Goal: Information Seeking & Learning: Learn about a topic

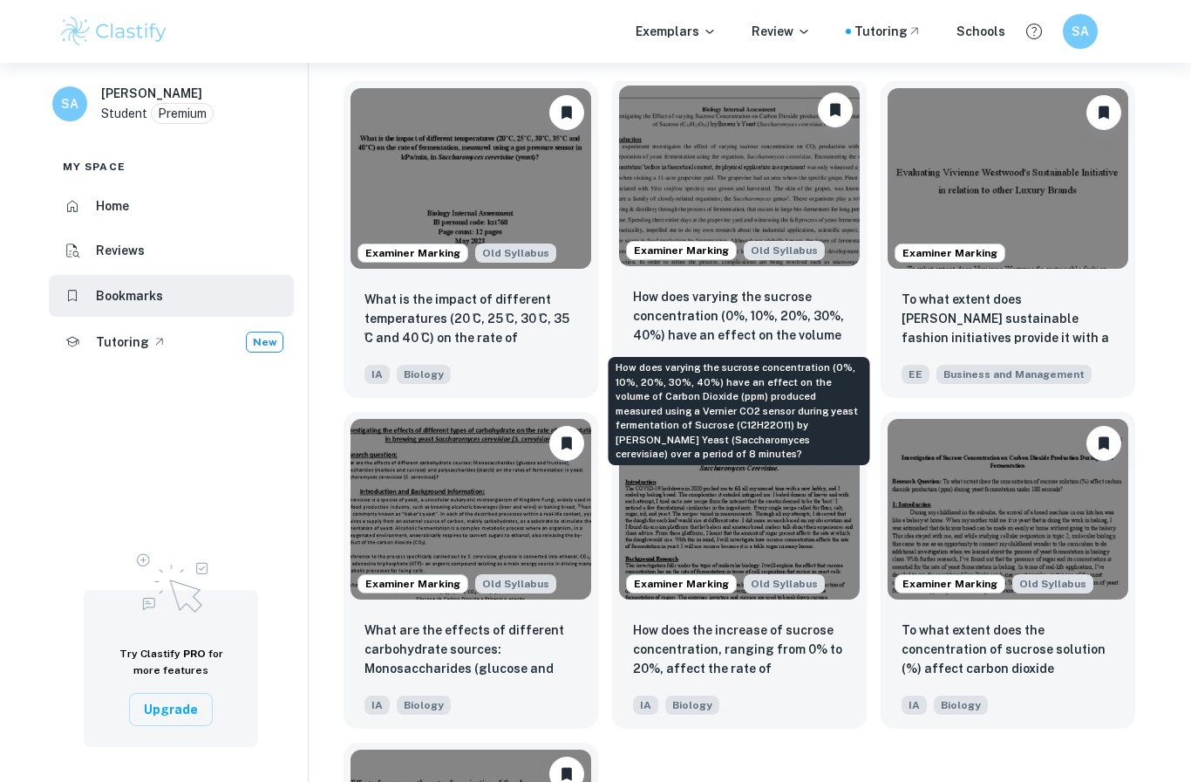
scroll to position [76, 0]
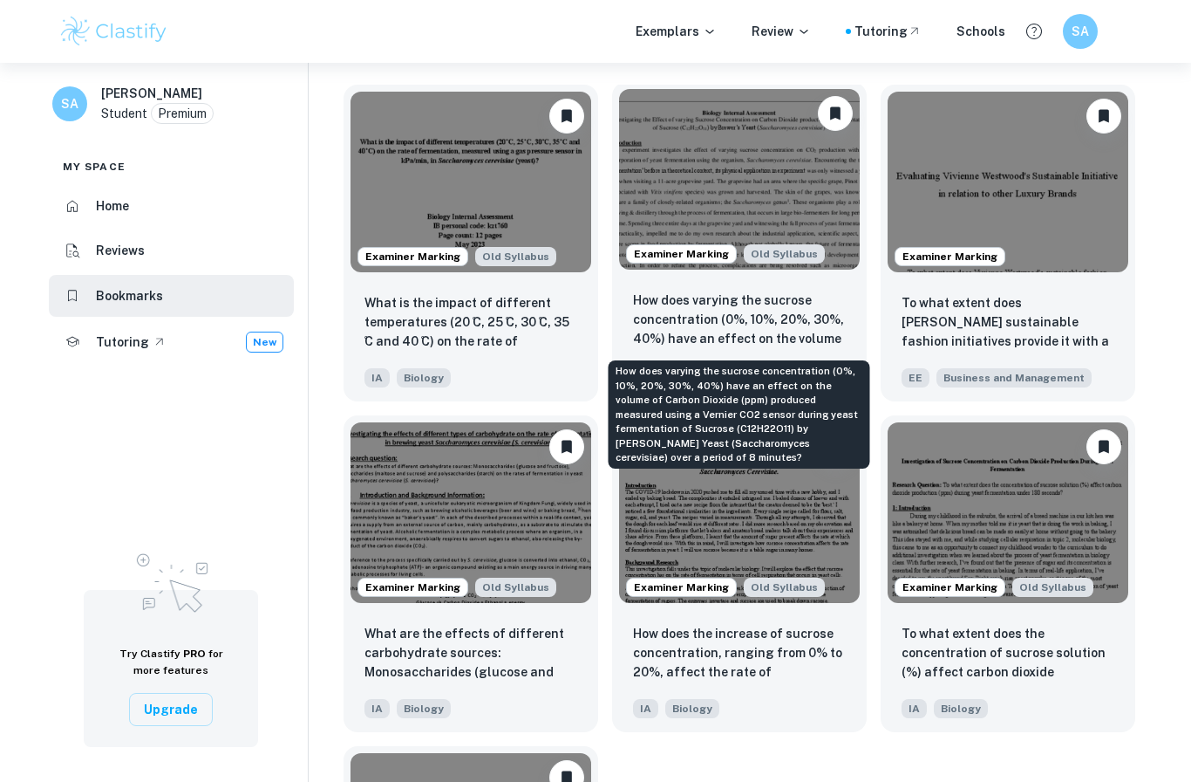
click at [756, 321] on p "How does varying the sucrose concentration (0%, 10%, 20%, 30%, 40%) have an eff…" at bounding box center [739, 319] width 213 height 59
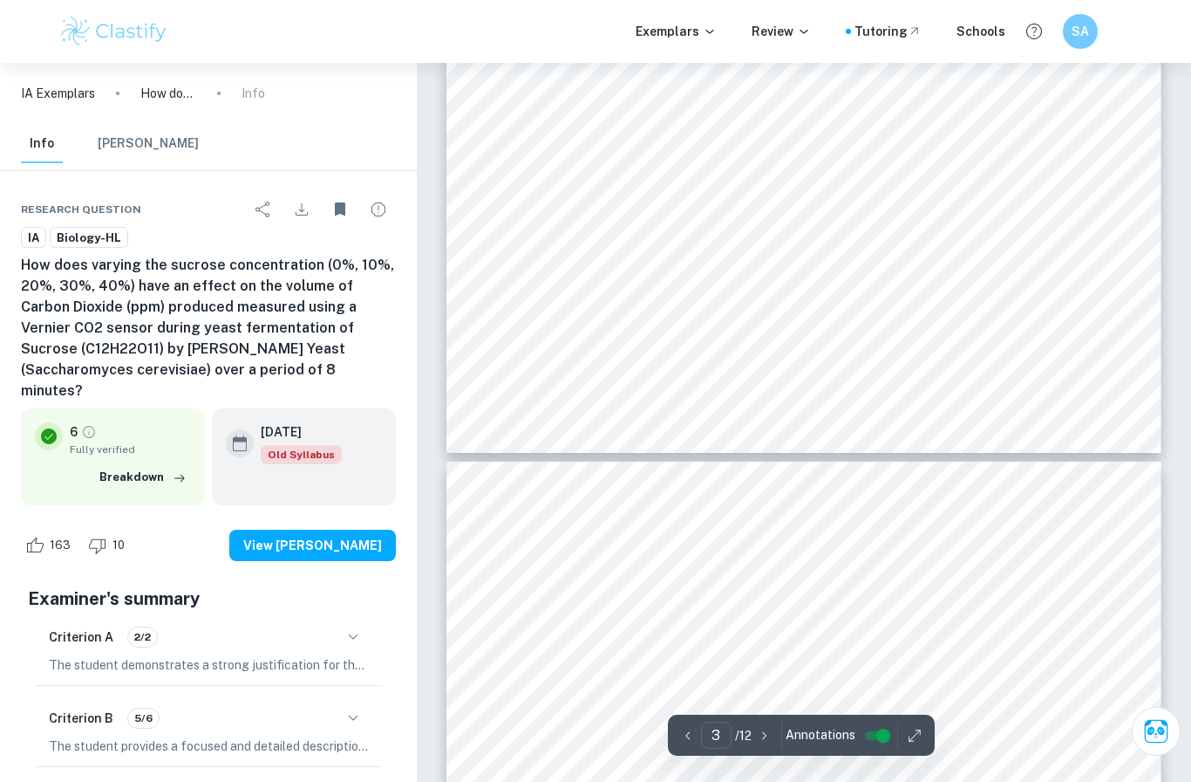
scroll to position [2255, 0]
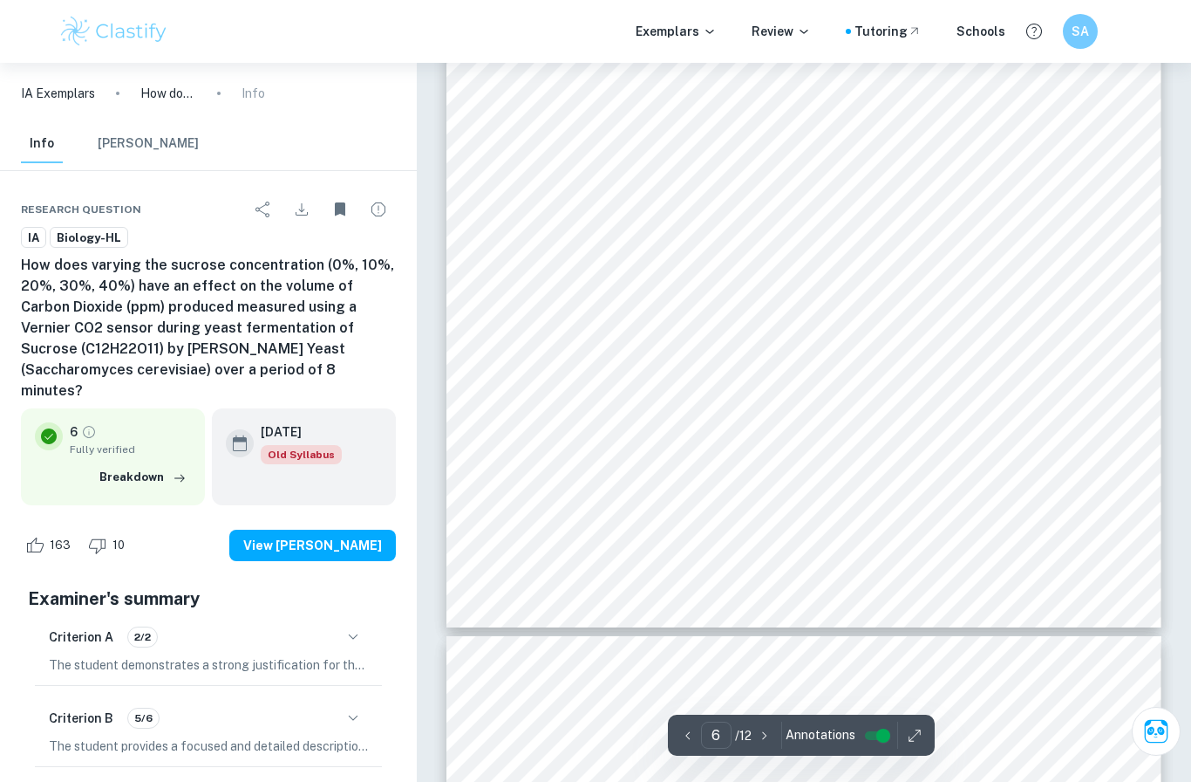
type input "7"
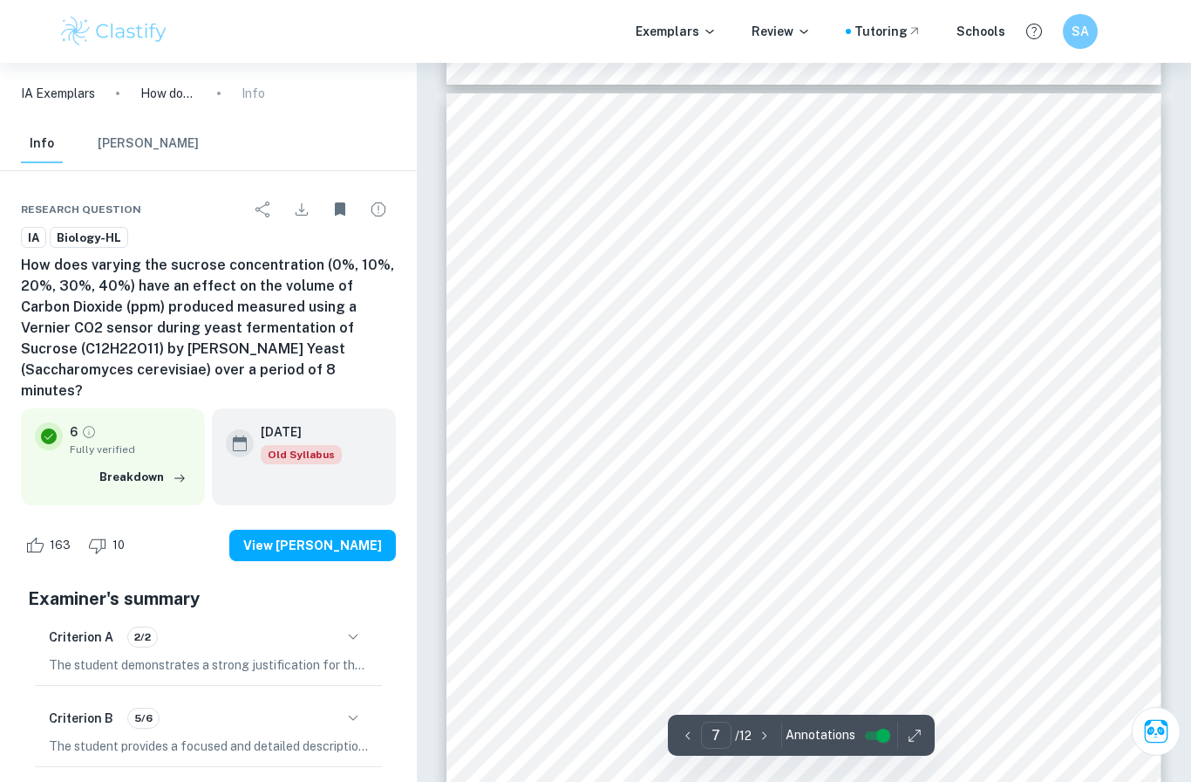
scroll to position [6261, 0]
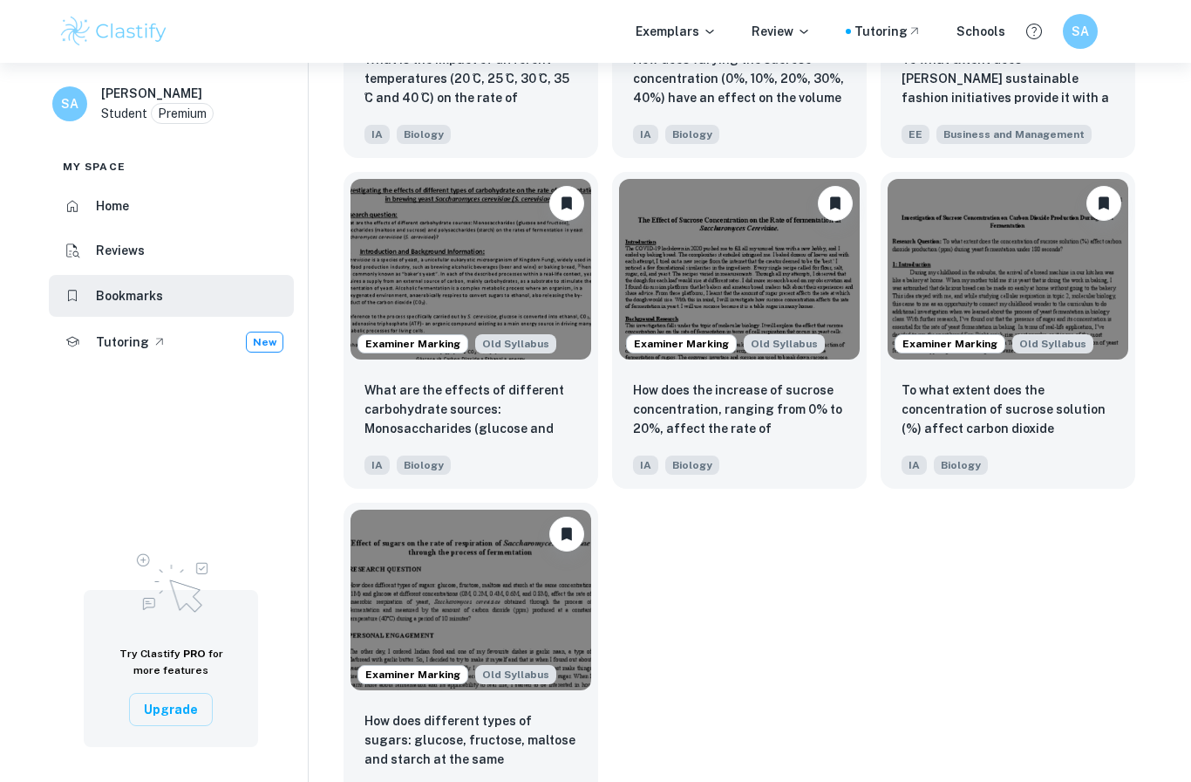
scroll to position [318, 0]
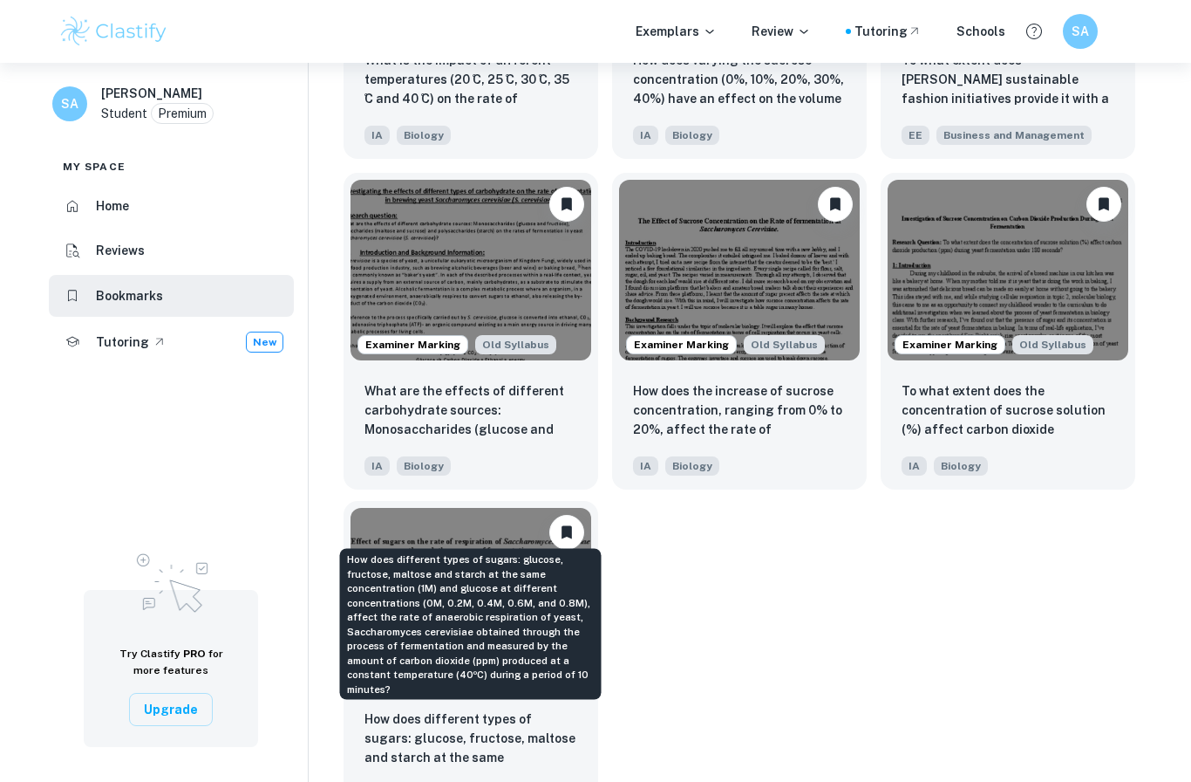
click at [495, 726] on p "How does different types of sugars: glucose, fructose, maltose and starch at th…" at bounding box center [471, 738] width 213 height 59
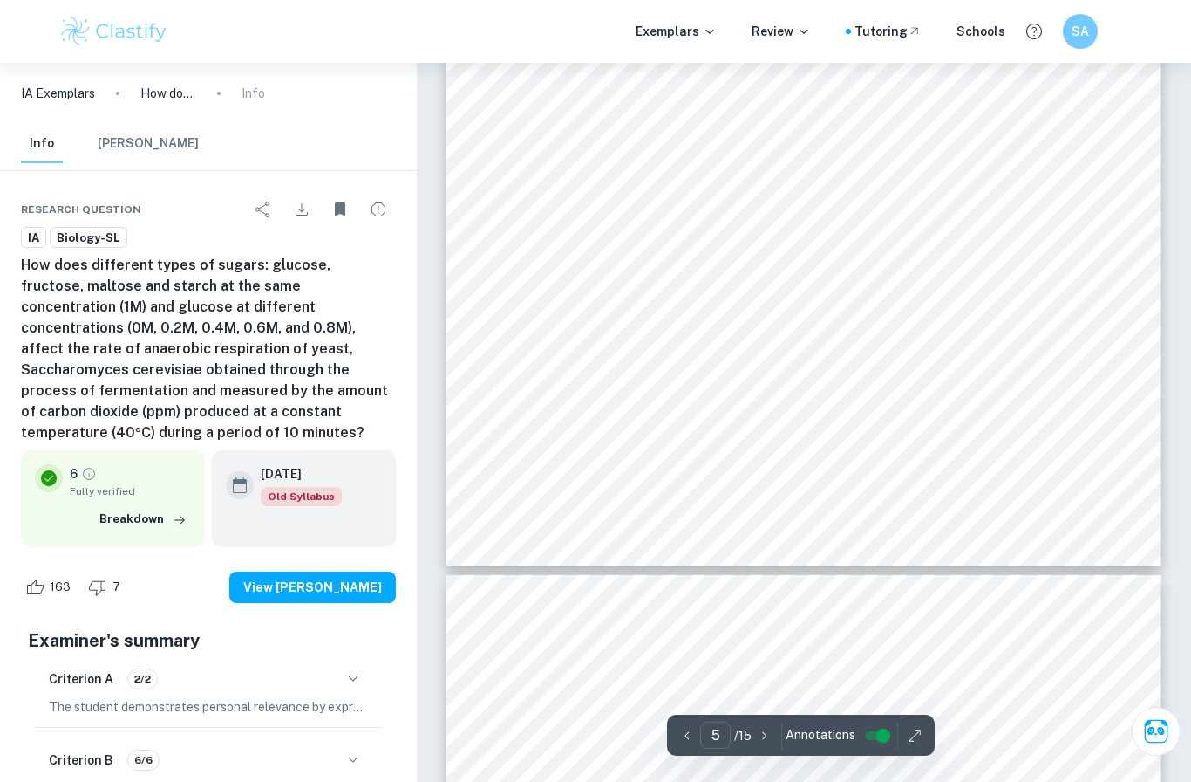
type input "6"
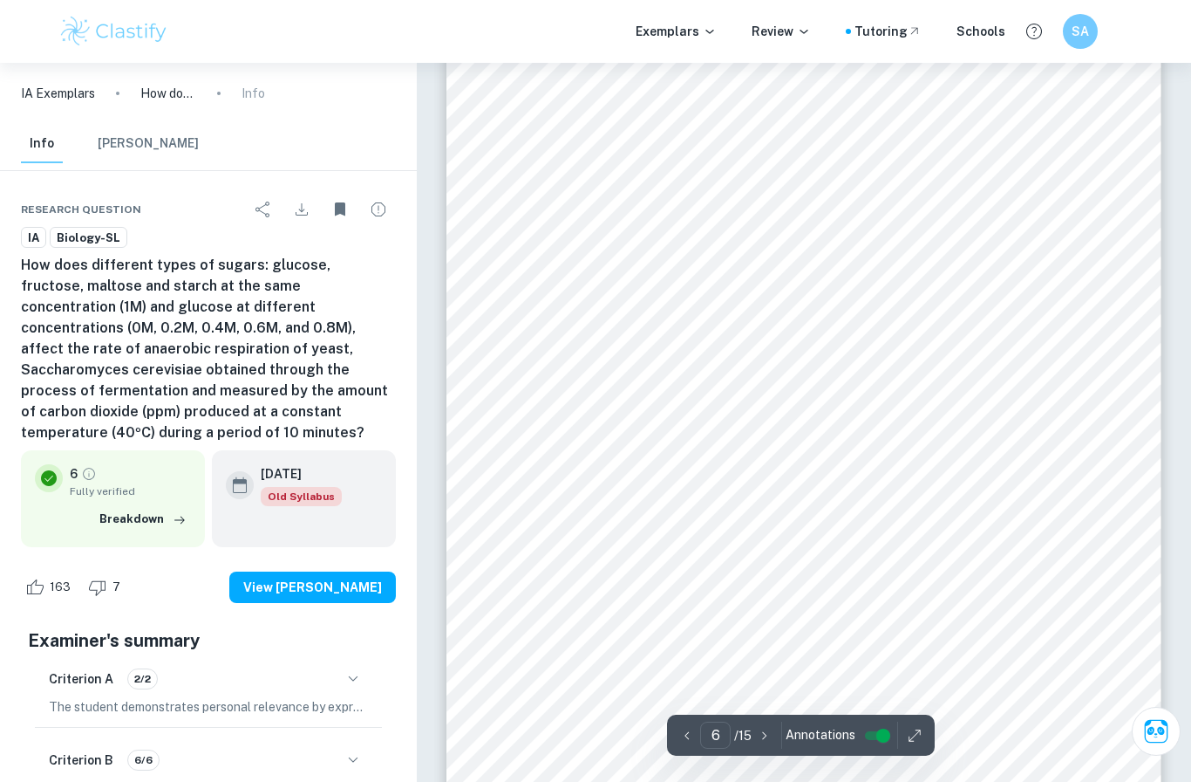
scroll to position [5289, 0]
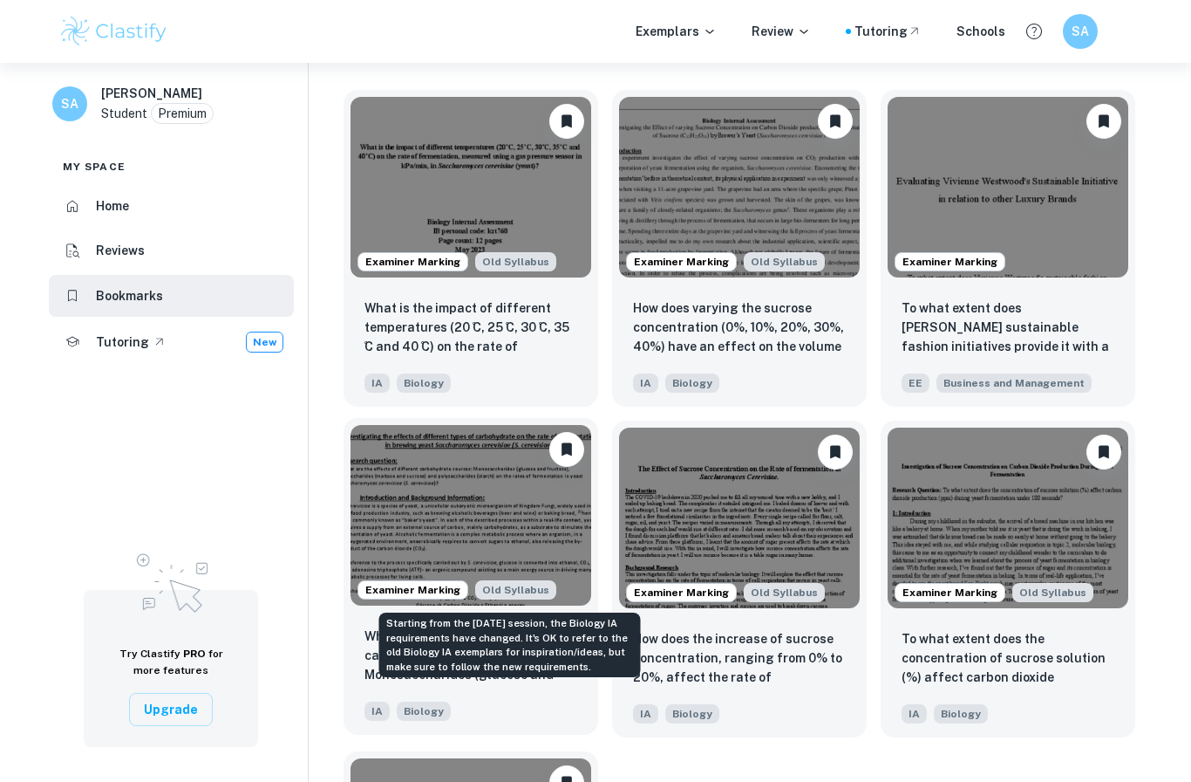
scroll to position [296, 0]
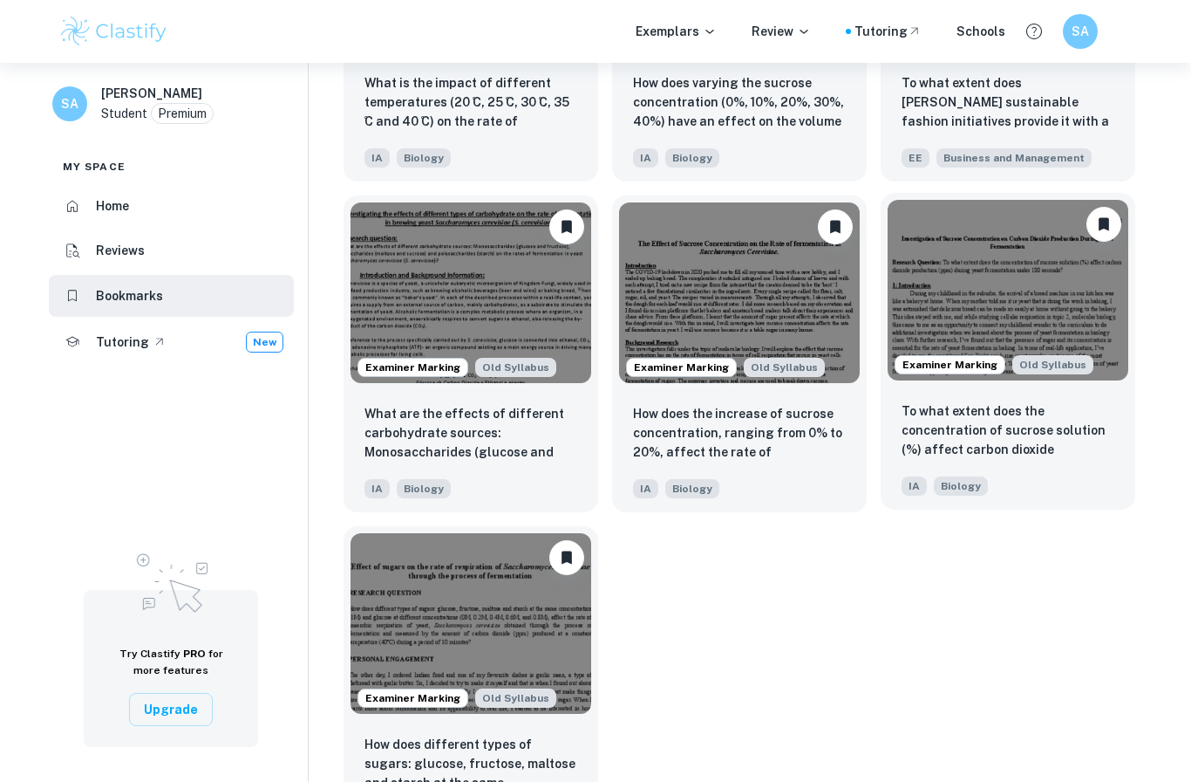
click at [1101, 370] on img at bounding box center [1008, 290] width 241 height 181
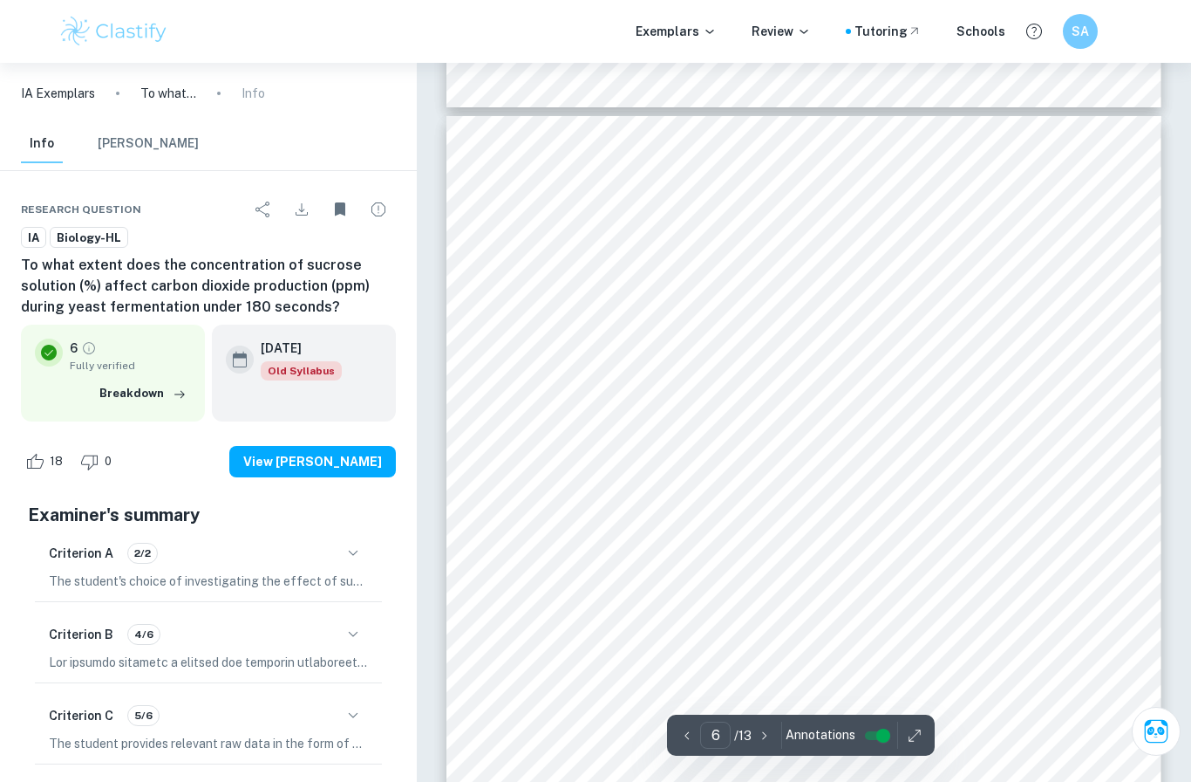
scroll to position [4798, 0]
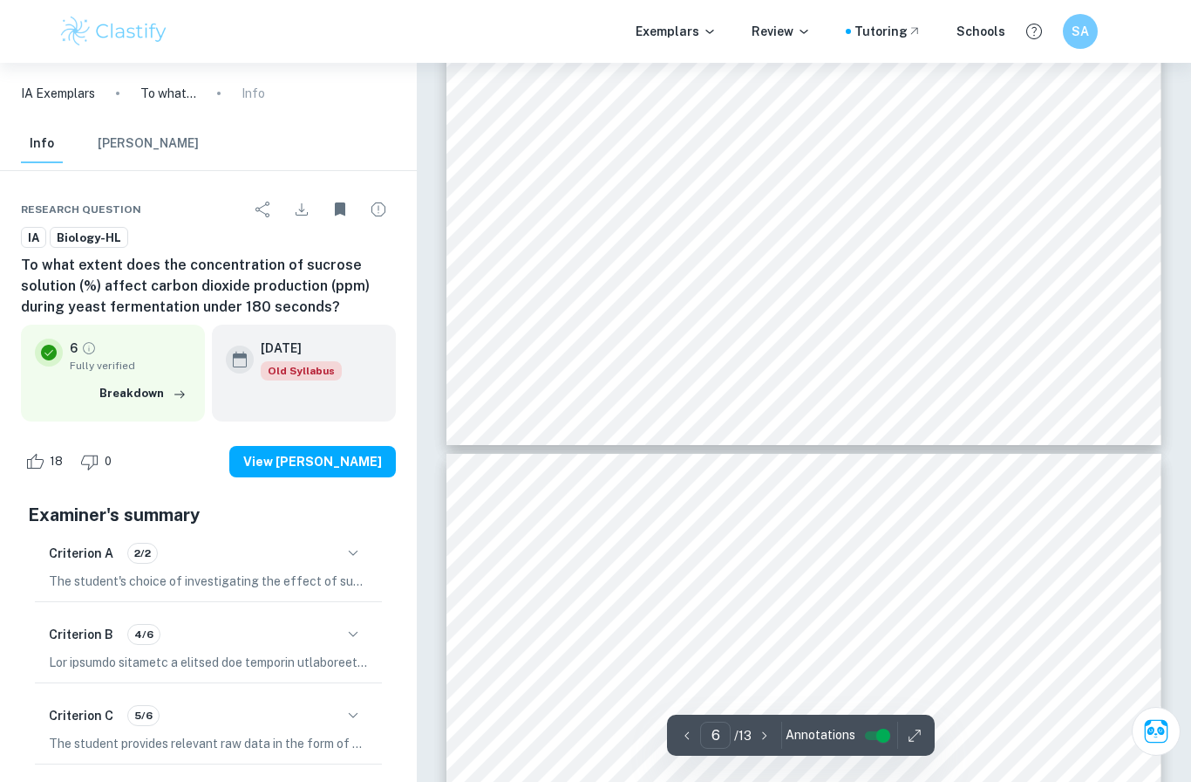
type input "5"
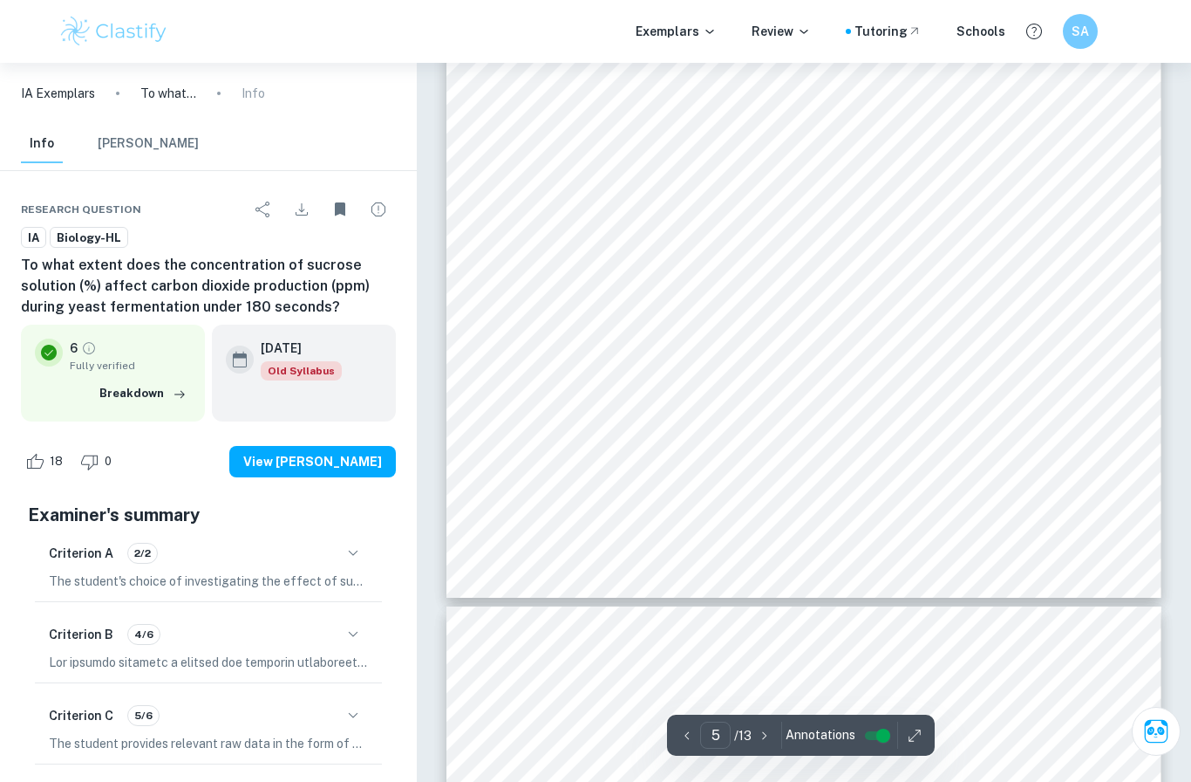
scroll to position [4254, 0]
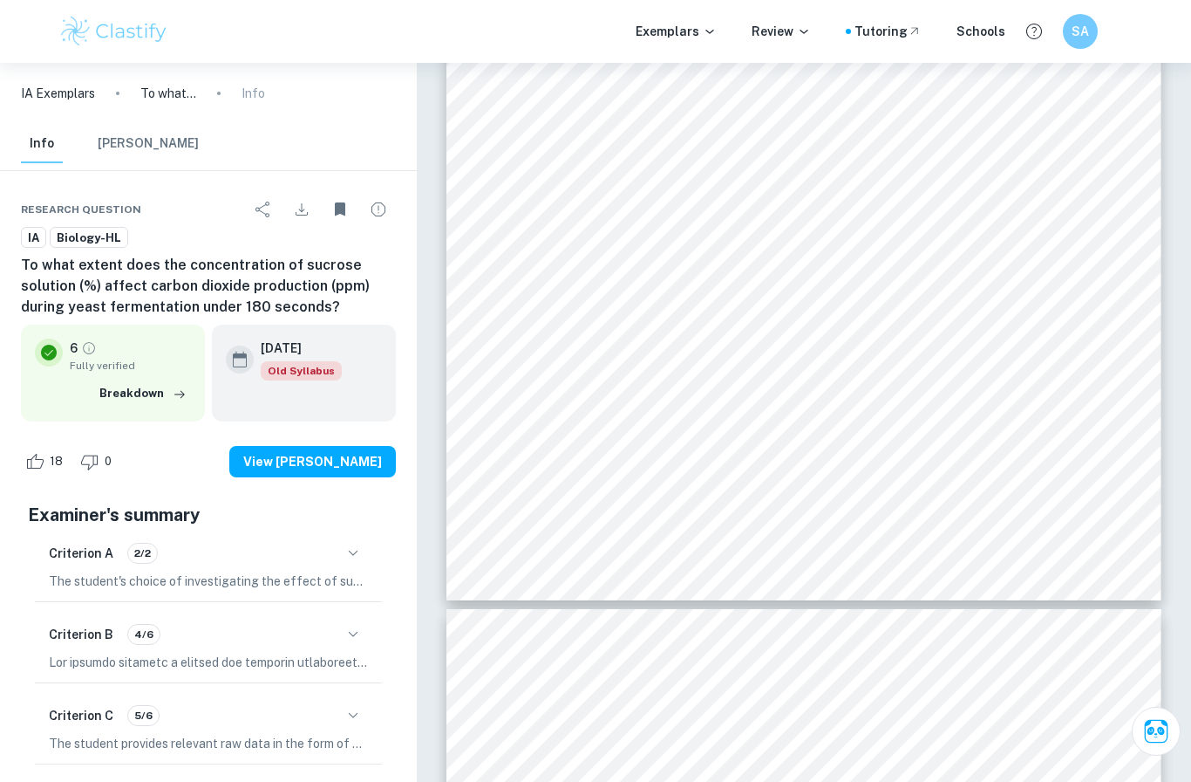
scroll to position [125, 0]
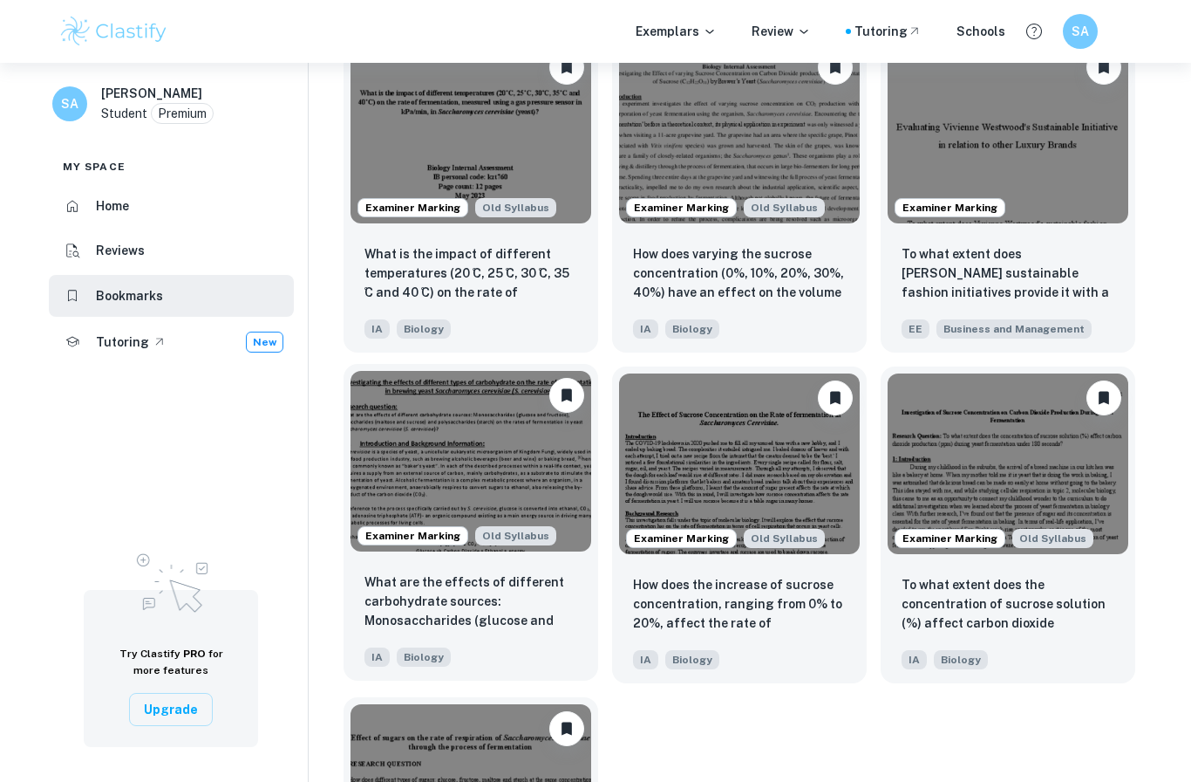
click at [564, 505] on img at bounding box center [471, 461] width 241 height 181
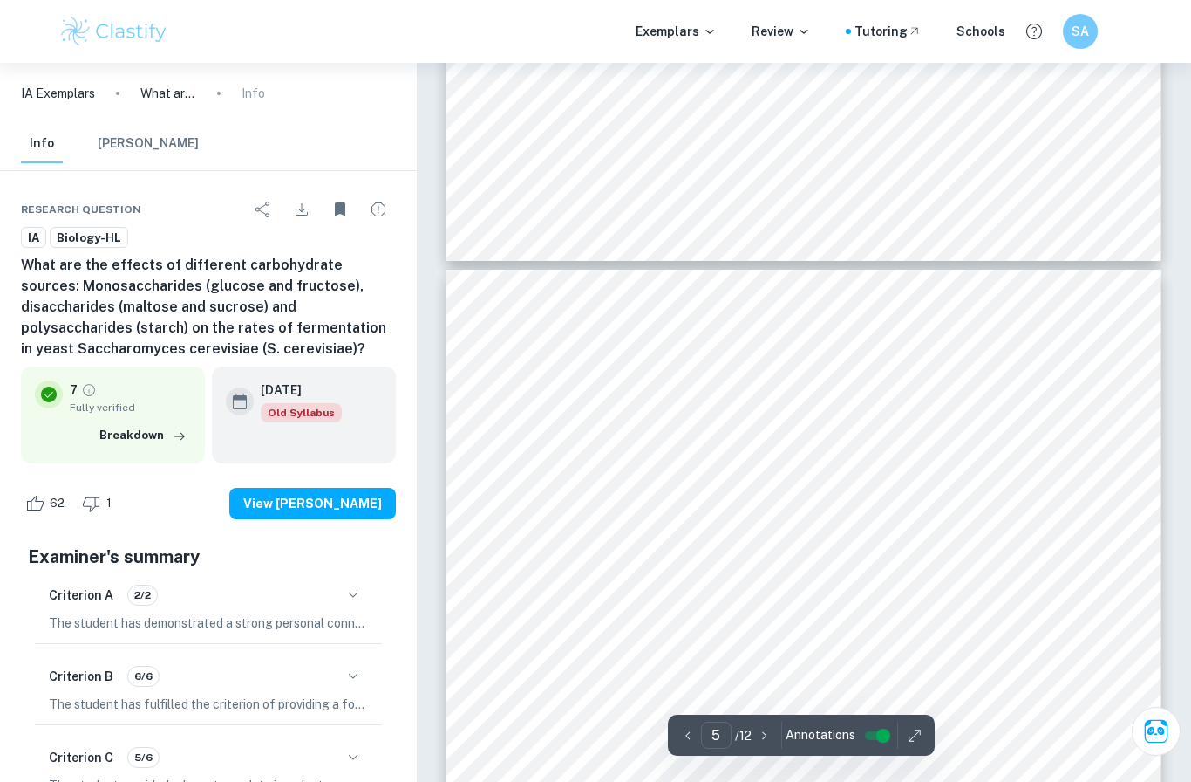
type input "6"
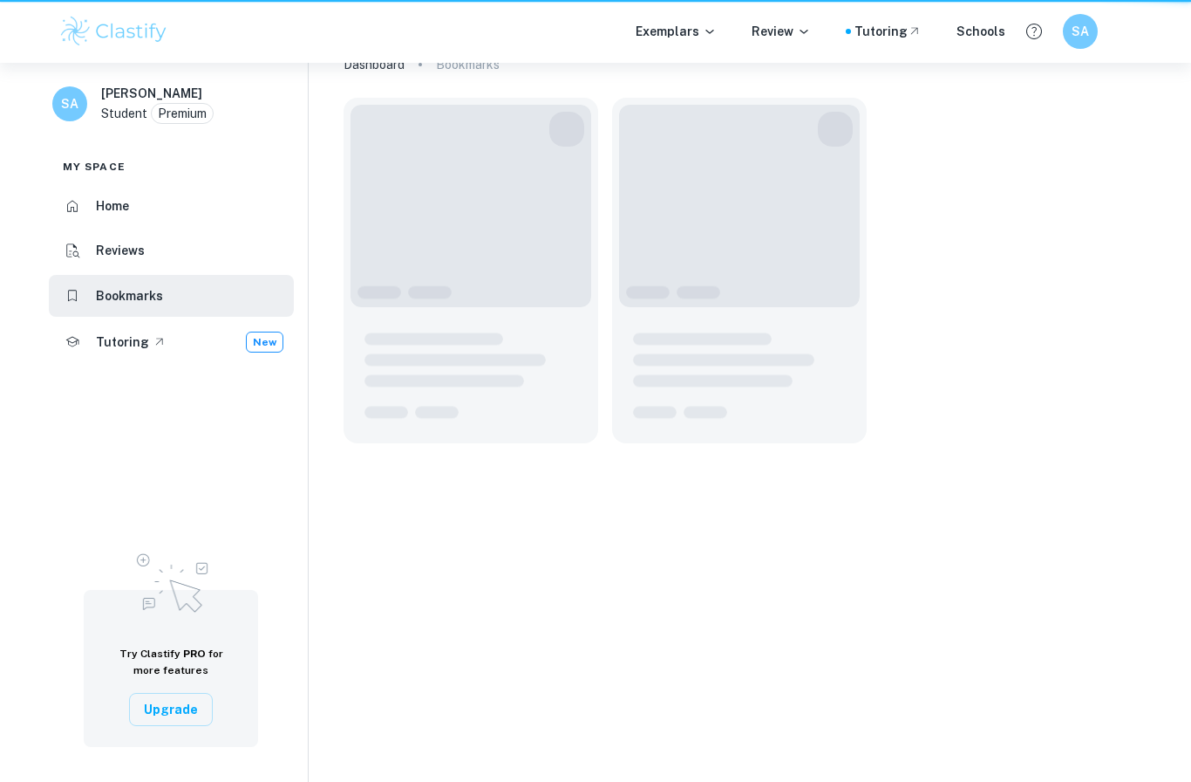
scroll to position [125, 0]
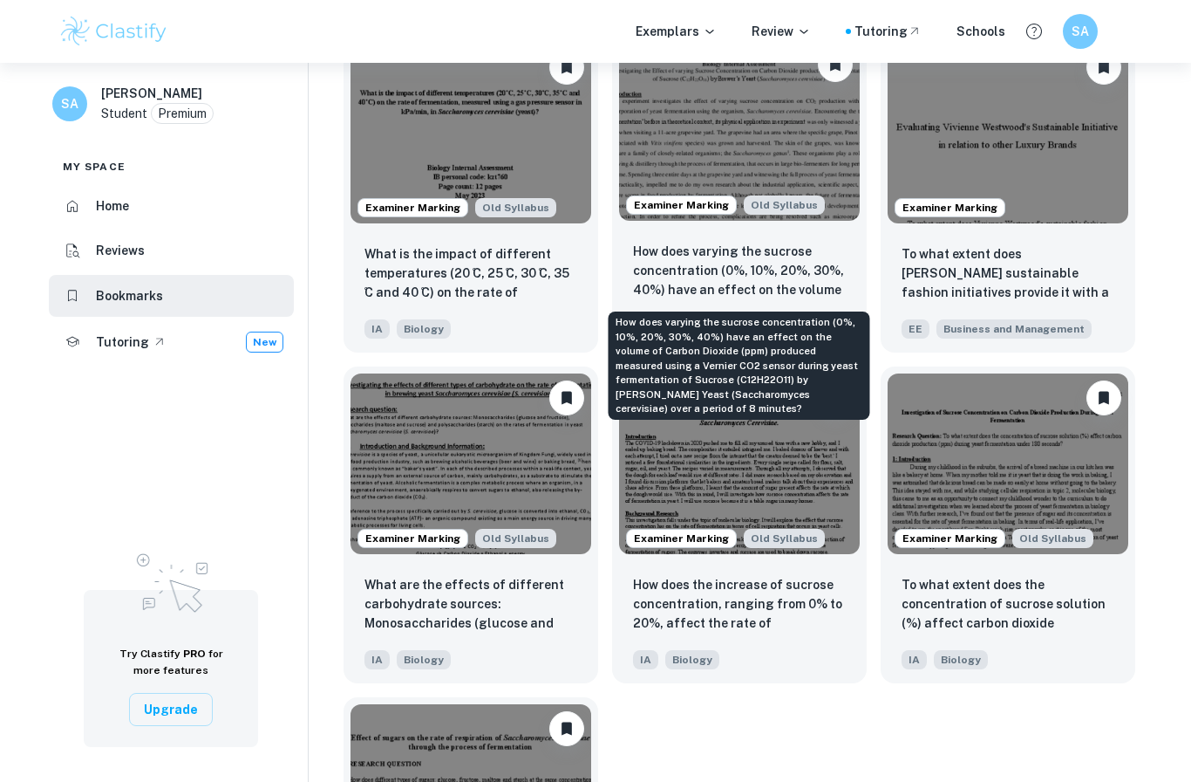
click at [757, 256] on p "How does varying the sucrose concentration (0%, 10%, 20%, 30%, 40%) have an eff…" at bounding box center [739, 271] width 213 height 59
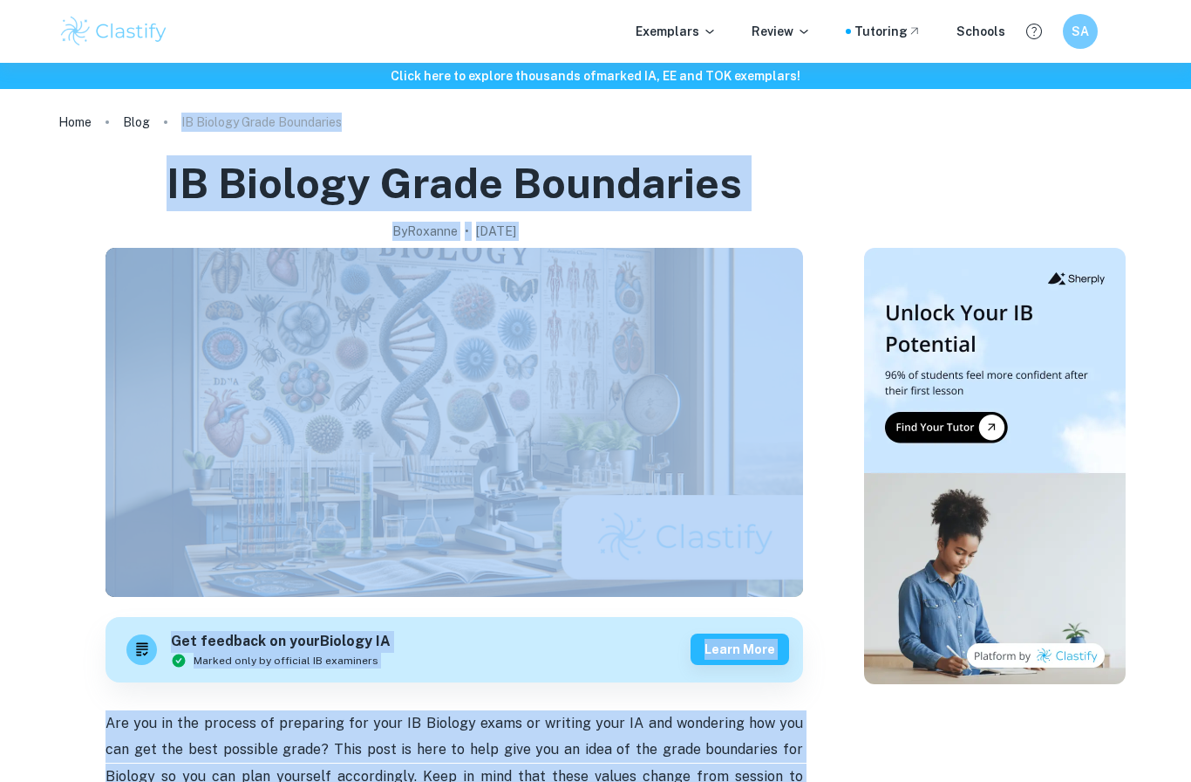
drag, startPoint x: 365, startPoint y: 274, endPoint x: -1, endPoint y: -1, distance: 457.2
click at [0, 0] on html "We value your privacy We use cookies to enhance your browsing experience, serve…" at bounding box center [595, 391] width 1191 height 782
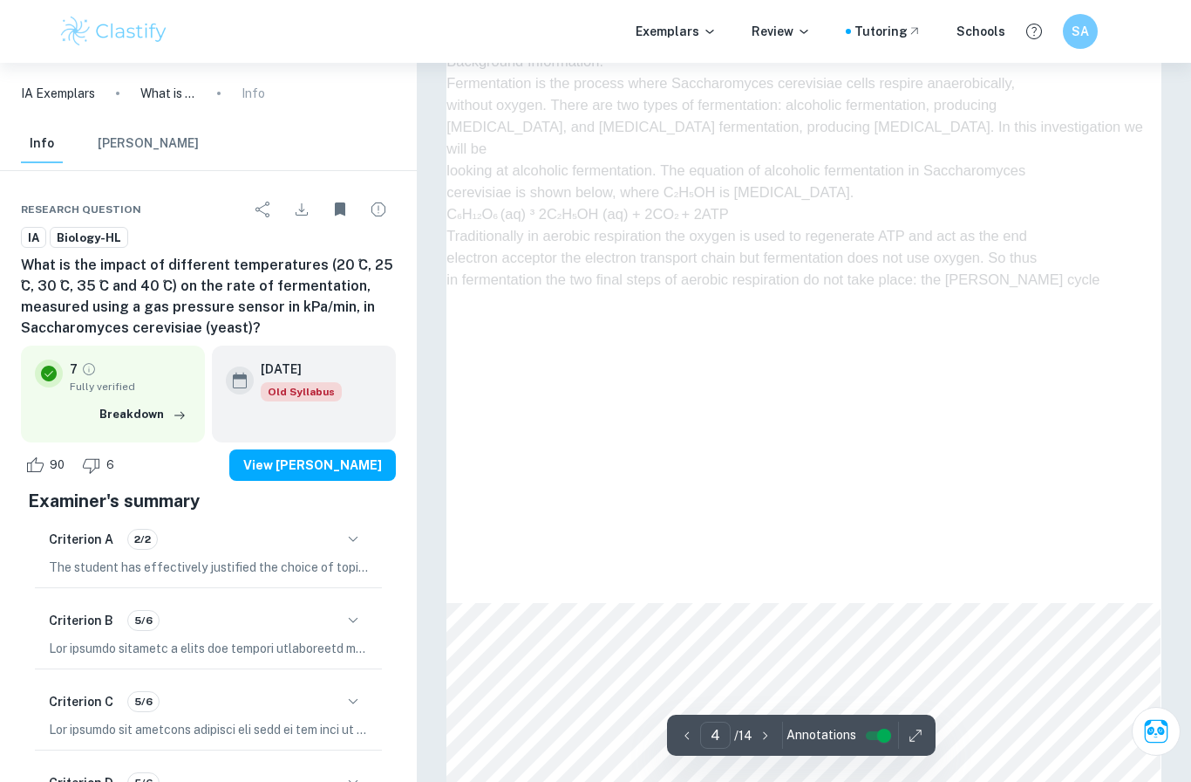
scroll to position [3538, 0]
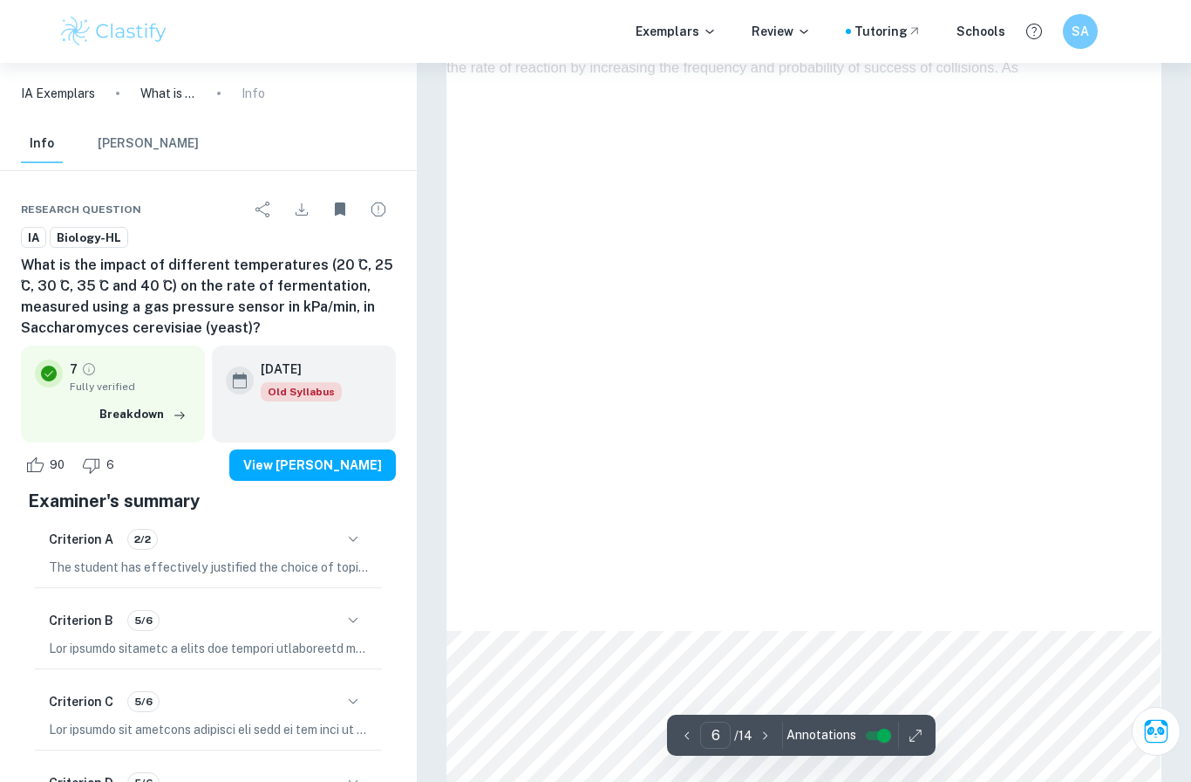
type input "7"
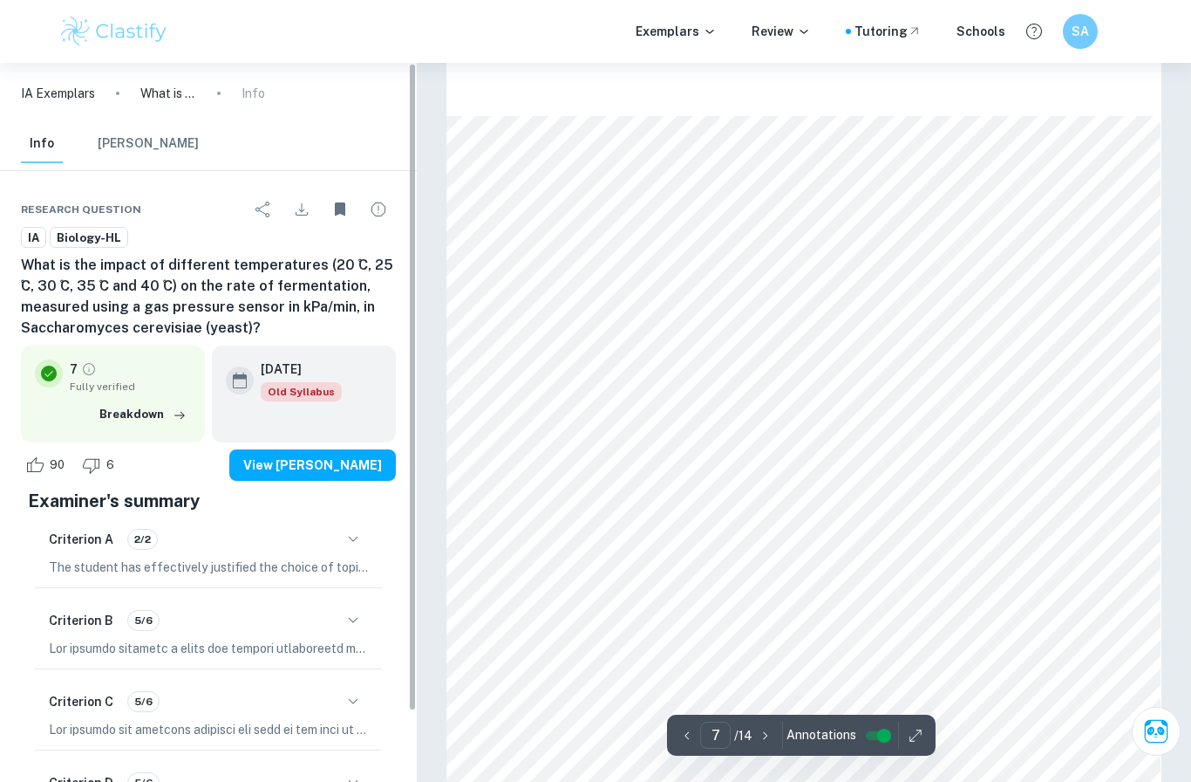
scroll to position [6008, 0]
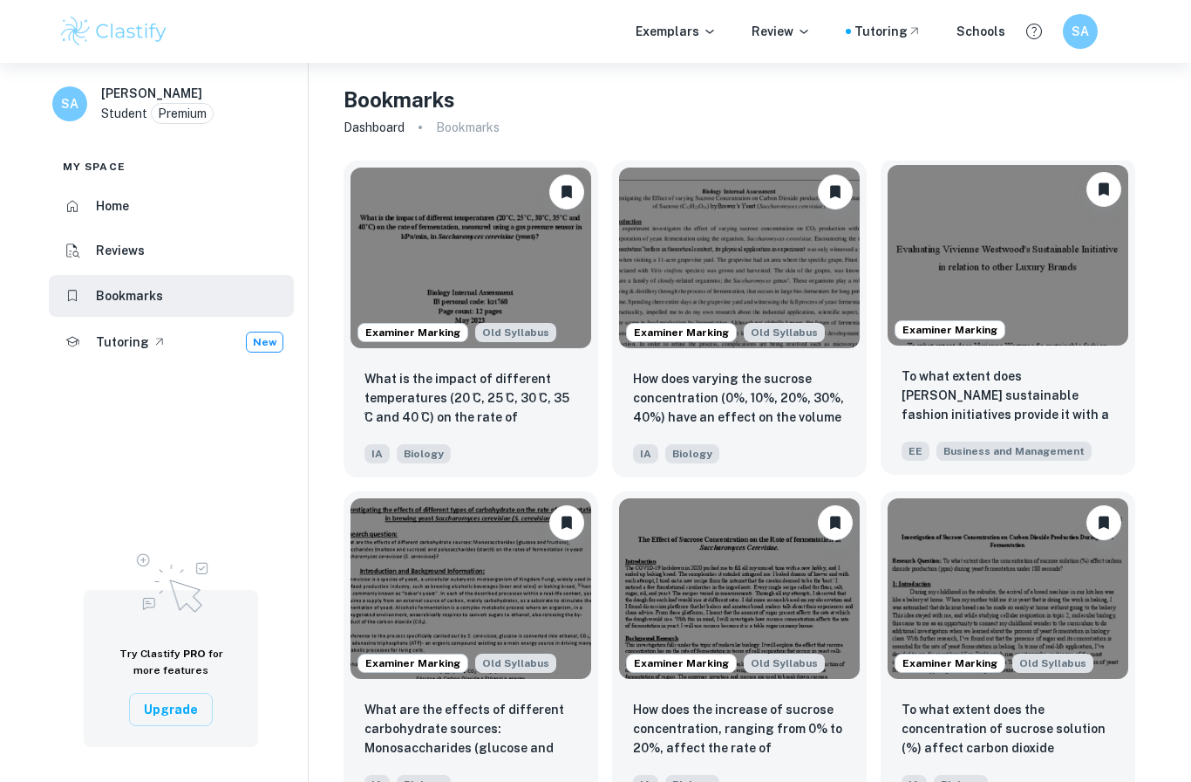
click at [918, 323] on span "Examiner Marking" at bounding box center [950, 330] width 109 height 16
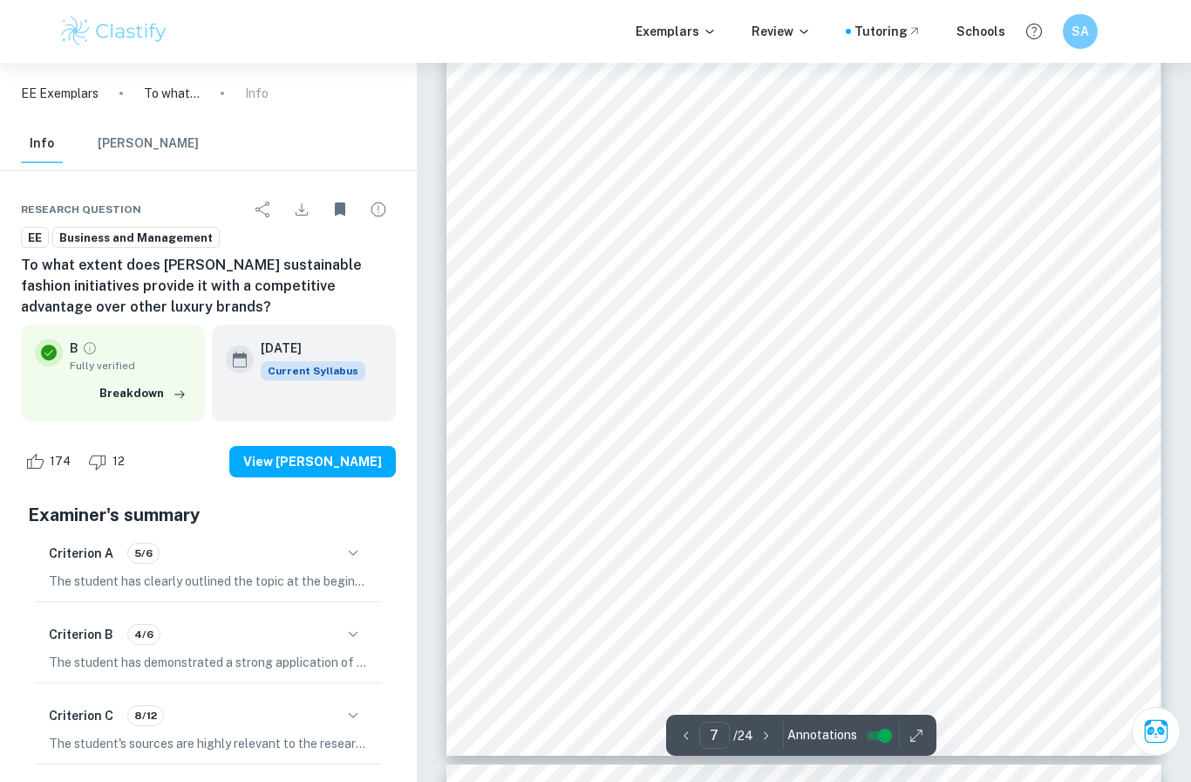
scroll to position [6879, 0]
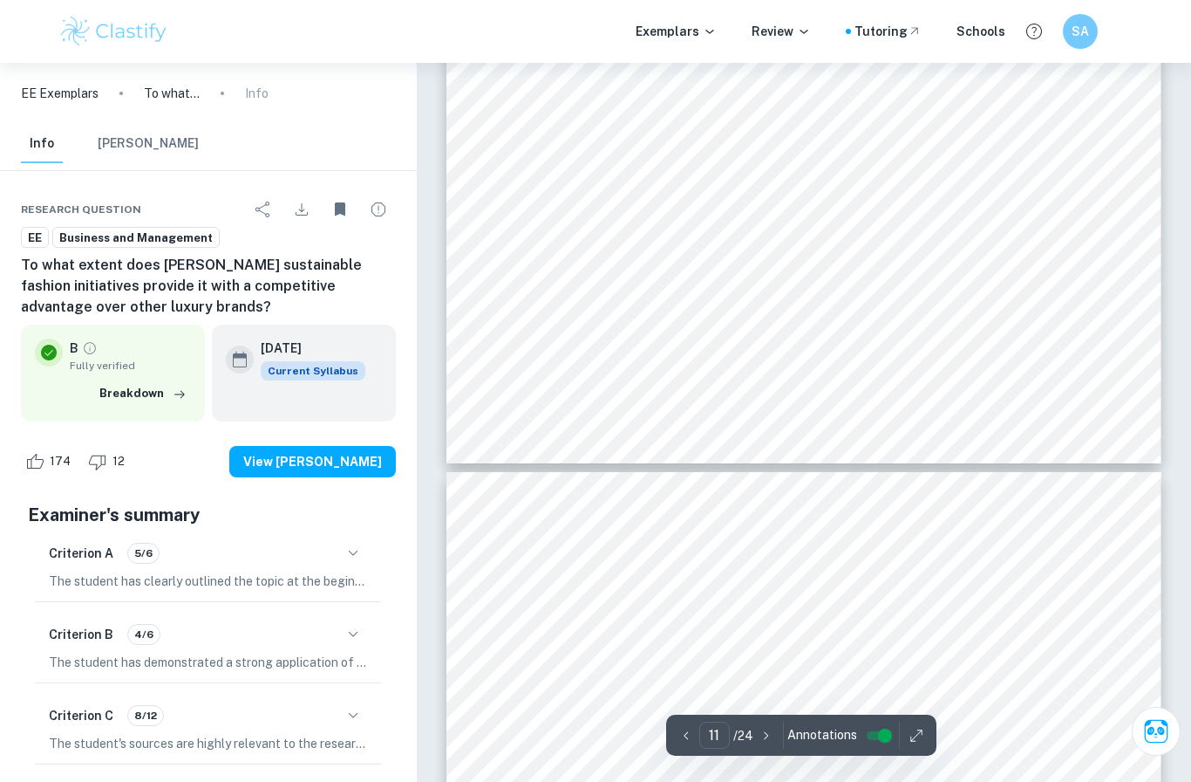
type input "12"
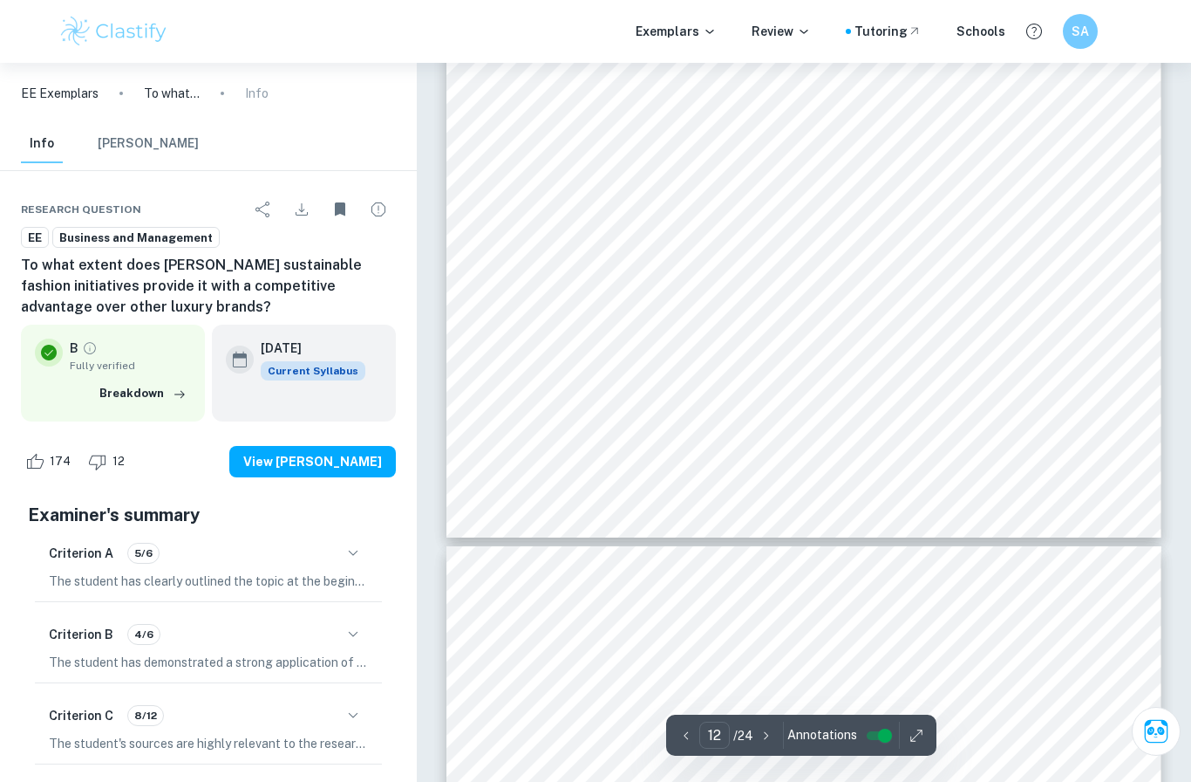
scroll to position [11927, 0]
